Goal: Task Accomplishment & Management: Manage account settings

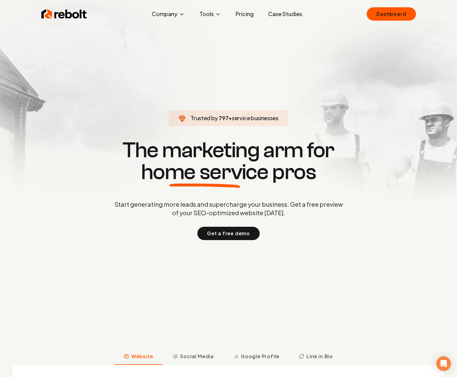
click at [410, 7] on ul "Dashboard" at bounding box center [390, 13] width 49 height 13
click at [407, 12] on link "Dashboard" at bounding box center [390, 13] width 49 height 13
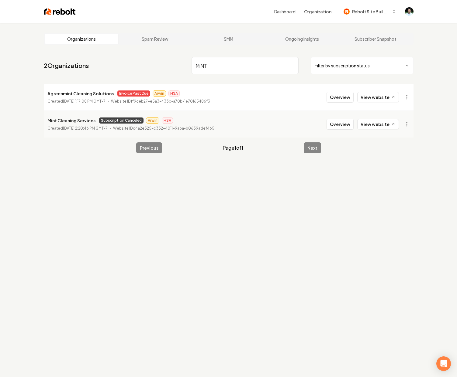
type input "MiNT"
click at [57, 13] on img at bounding box center [60, 11] width 32 height 9
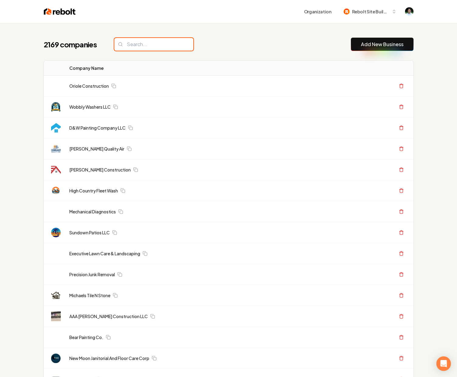
click at [131, 42] on input "search" at bounding box center [153, 44] width 79 height 13
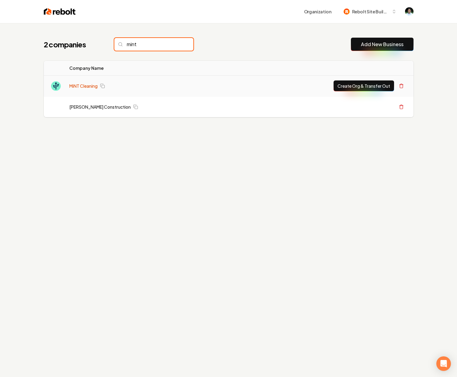
type input "mint"
click at [87, 84] on link "MiNT Cleaning" at bounding box center [83, 86] width 28 height 6
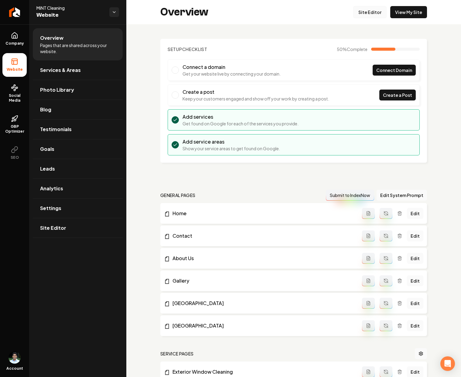
click at [357, 11] on link "Site Editor" at bounding box center [369, 12] width 33 height 12
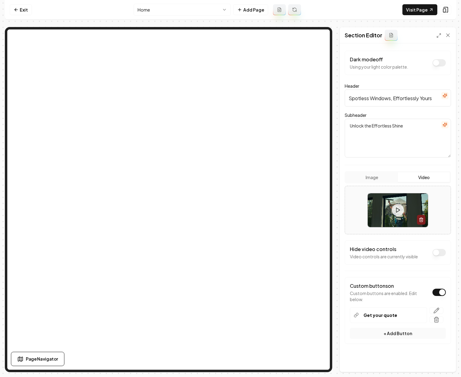
click at [394, 98] on input "Spotless Windows, Effortlessly Yours" at bounding box center [398, 98] width 106 height 17
click at [443, 94] on icon "button" at bounding box center [445, 95] width 5 height 5
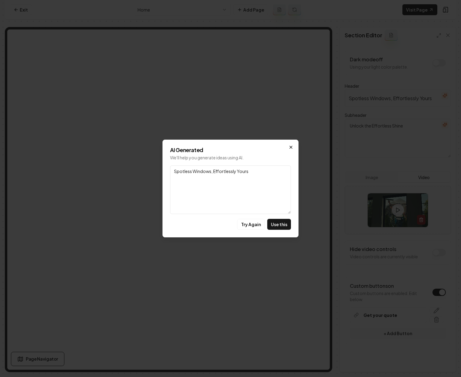
click at [290, 148] on icon "button" at bounding box center [291, 147] width 5 height 5
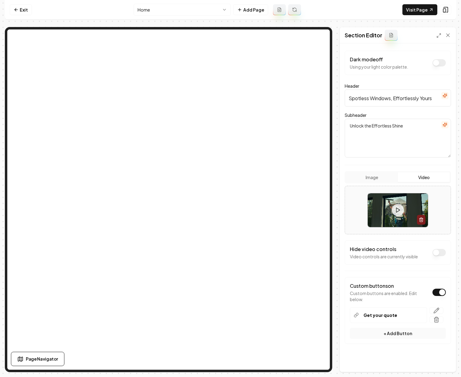
click at [443, 126] on icon "button" at bounding box center [445, 124] width 5 height 5
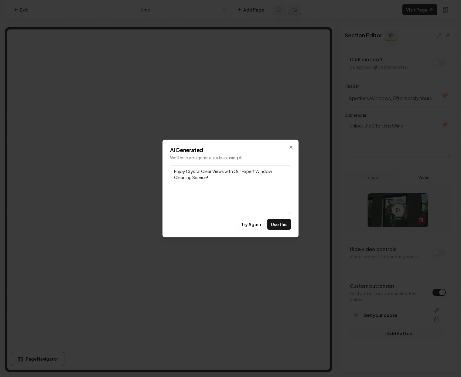
click at [221, 178] on textarea "Enjoy Crystal Clear Views with Our Expert Window Cleaning Service!" at bounding box center [230, 190] width 121 height 49
type textarea "Enjoy Crystal Clear Views with Our Expert Window Cleaning Service! Proudly serv…"
click at [280, 223] on button "Use this" at bounding box center [279, 224] width 24 height 11
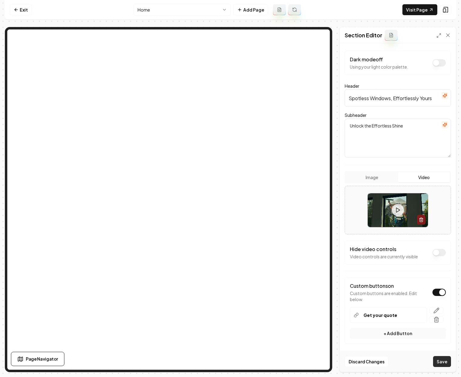
click at [435, 362] on button "Save" at bounding box center [442, 361] width 18 height 11
click at [439, 361] on button "Save" at bounding box center [442, 361] width 18 height 11
click at [390, 139] on textarea "Unlock the Effortless Shine" at bounding box center [398, 138] width 106 height 39
click at [446, 355] on div "Discard Changes Save" at bounding box center [398, 361] width 116 height 21
click at [446, 361] on button "Save" at bounding box center [442, 361] width 18 height 11
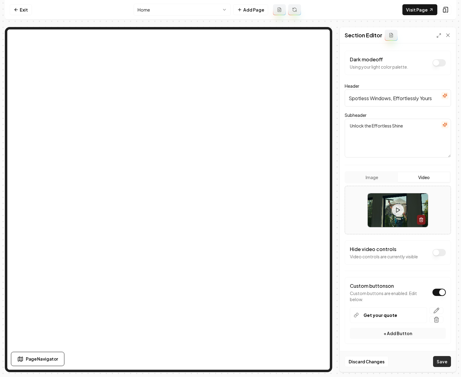
click at [435, 365] on button "Save" at bounding box center [442, 361] width 18 height 11
click at [389, 140] on textarea "Unlock the Effortless Shine" at bounding box center [398, 138] width 106 height 39
type textarea "Enjoy Crystal Clear Views with Our Expert Window Cleaning Service! Proudly serv…"
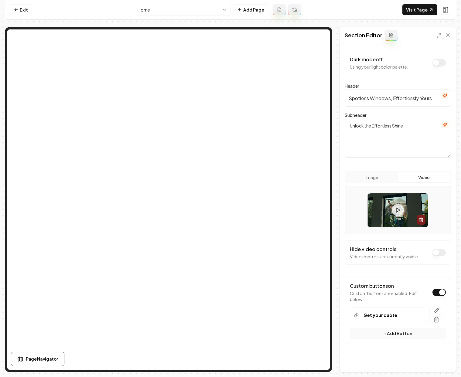
click at [399, 131] on textarea "Unlock the Effortless Shine" at bounding box center [398, 138] width 106 height 39
click at [413, 126] on textarea "Unlock the Effortless Shine" at bounding box center [398, 138] width 106 height 39
paste textarea "Enjoy Crystal Clear Views with Our Expert Window Cleaning Service! Proudly serv…"
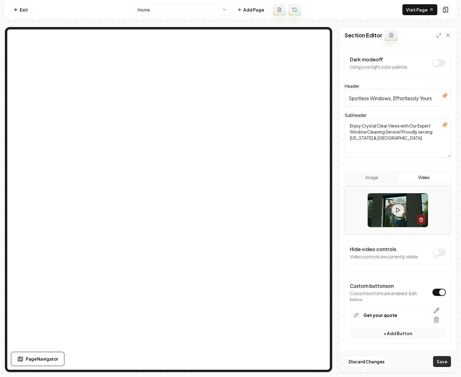
type textarea "Enjoy Crystal Clear Views with Our Expert Window Cleaning Service! Proudly serv…"
click at [445, 363] on button "Save" at bounding box center [442, 361] width 18 height 11
click at [436, 359] on button "Save" at bounding box center [442, 361] width 18 height 11
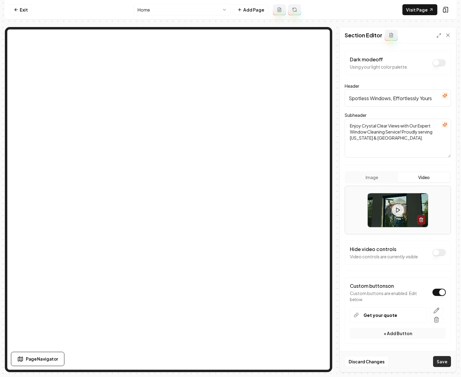
click at [436, 359] on button "Save" at bounding box center [442, 361] width 18 height 11
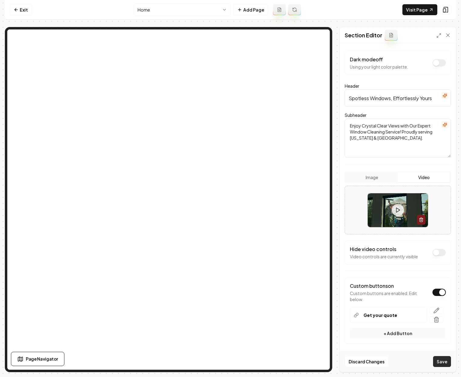
click at [436, 359] on button "Save" at bounding box center [442, 361] width 18 height 11
click at [444, 365] on button "Save" at bounding box center [442, 361] width 18 height 11
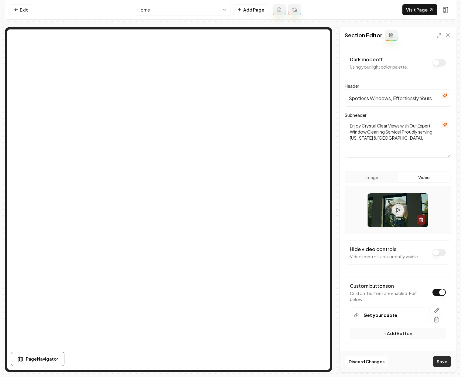
click at [444, 365] on button "Save" at bounding box center [442, 361] width 18 height 11
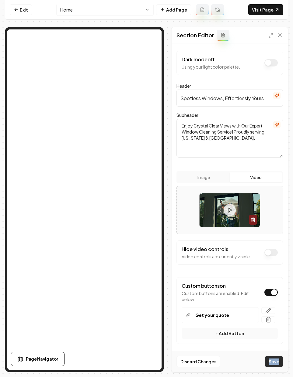
click at [274, 364] on button "Save" at bounding box center [274, 361] width 18 height 11
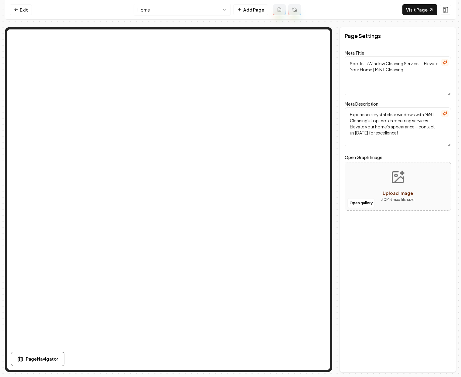
click at [407, 127] on textarea "Experience crystal clear windows with MiNT Cleaning's top-notch recurring servi…" at bounding box center [398, 127] width 106 height 39
click at [416, 134] on textarea "Experience crystal clear windows with MiNT Cleaning's top-notch recurring servi…" at bounding box center [398, 127] width 106 height 39
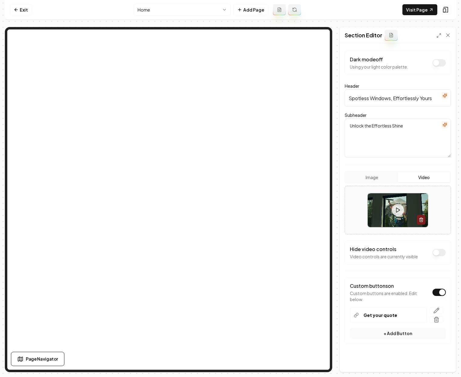
click at [393, 127] on textarea "Unlock the Effortless Shine" at bounding box center [398, 138] width 106 height 39
type textarea "b"
paste textarea "Enjoy Crystal Clear Views with Our Expert Window Cleaning Service! Proudly serv…"
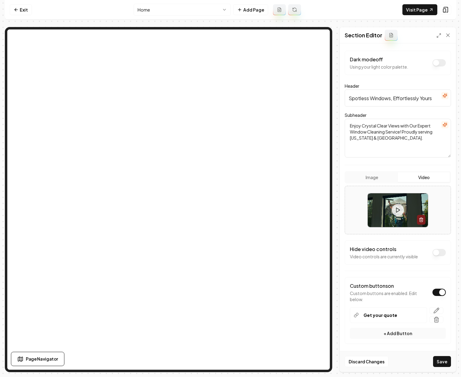
click at [351, 125] on textarea "Enjoy Crystal Clear Views with Our Expert Window Cleaning Service! Proudly serv…" at bounding box center [398, 138] width 106 height 39
type textarea "Enjoy Crystal Clear Views with Our Expert Window Cleaning Service! Proudly serv…"
click at [449, 366] on button "Save" at bounding box center [442, 361] width 18 height 11
click at [432, 12] on link "Visit Page" at bounding box center [420, 9] width 35 height 11
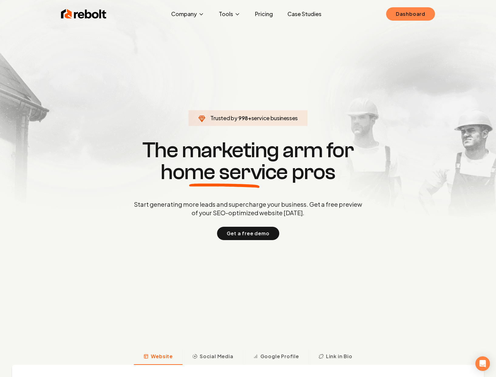
click at [411, 10] on link "Dashboard" at bounding box center [410, 13] width 49 height 13
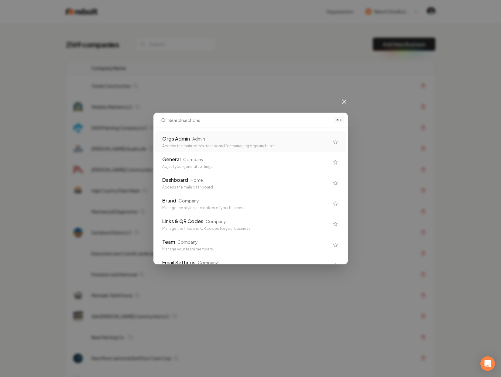
click at [150, 104] on div "⌘ K Orgs Admin Admin Access the main admin dashboard for managing orgs and site…" at bounding box center [250, 188] width 501 height 377
drag, startPoint x: 173, startPoint y: 86, endPoint x: 176, endPoint y: 60, distance: 27.0
click at [173, 86] on div "⌘ K Orgs Admin Admin Access the main admin dashboard for managing orgs and site…" at bounding box center [250, 188] width 501 height 377
click at [168, 46] on div "⌘ K Orgs Admin Admin Access the main admin dashboard for managing orgs and site…" at bounding box center [250, 188] width 501 height 377
click at [345, 103] on icon at bounding box center [344, 102] width 4 height 4
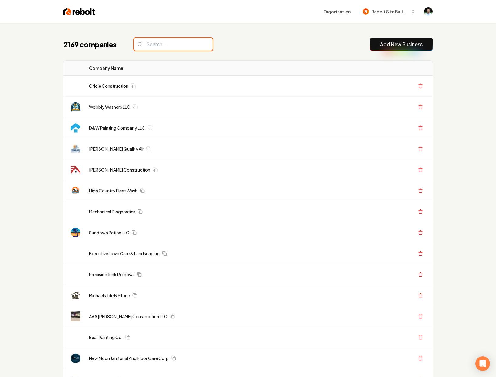
click at [164, 42] on input "search" at bounding box center [173, 44] width 79 height 13
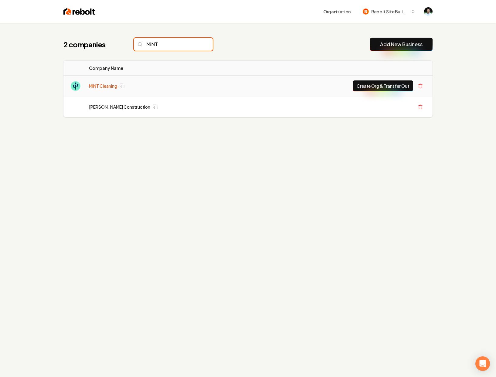
type input "MiNT"
click at [110, 84] on link "MiNT Cleaning" at bounding box center [103, 86] width 28 height 6
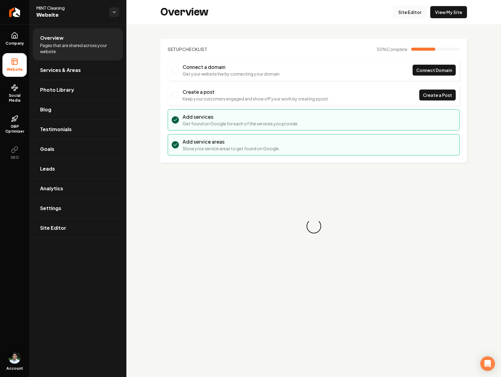
click at [408, 14] on link "Site Editor" at bounding box center [409, 12] width 33 height 12
